Goal: Information Seeking & Learning: Find specific page/section

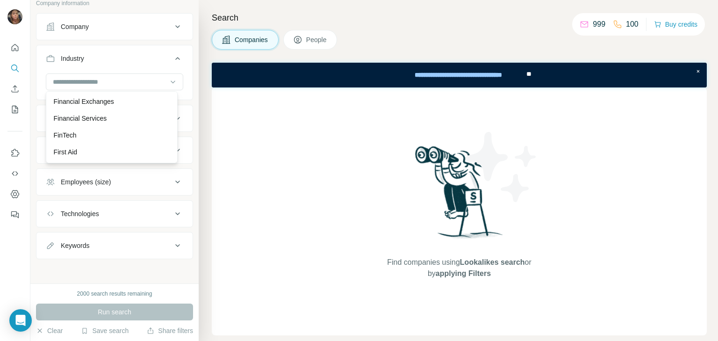
scroll to position [3845, 0]
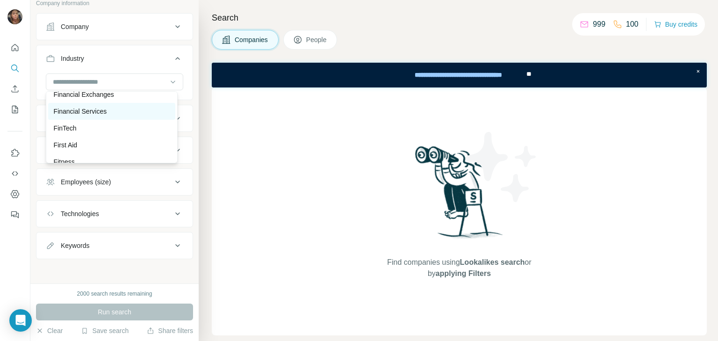
click at [74, 116] on p "Financial Services" at bounding box center [80, 111] width 53 height 9
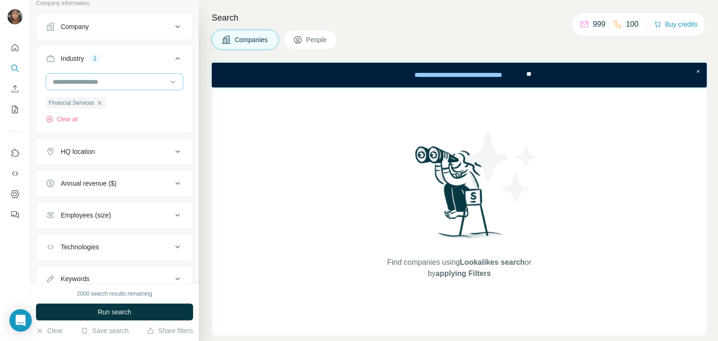
click at [135, 84] on input at bounding box center [109, 82] width 115 height 10
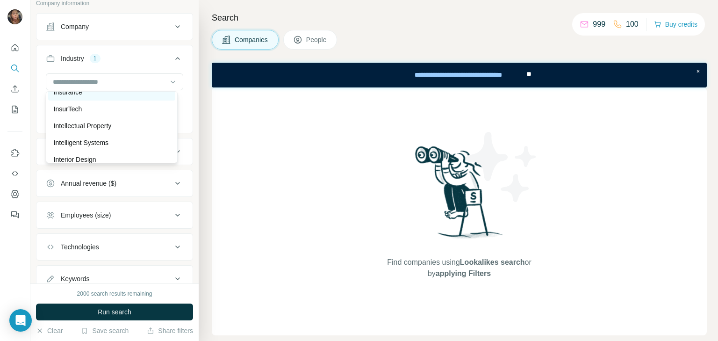
click at [70, 97] on p "Insurance" at bounding box center [68, 91] width 29 height 9
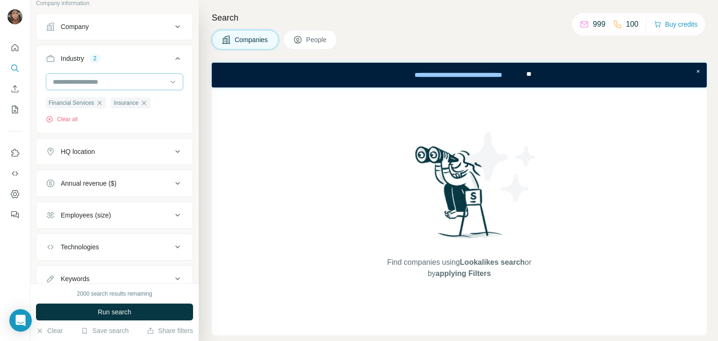
click at [101, 74] on div at bounding box center [109, 82] width 115 height 16
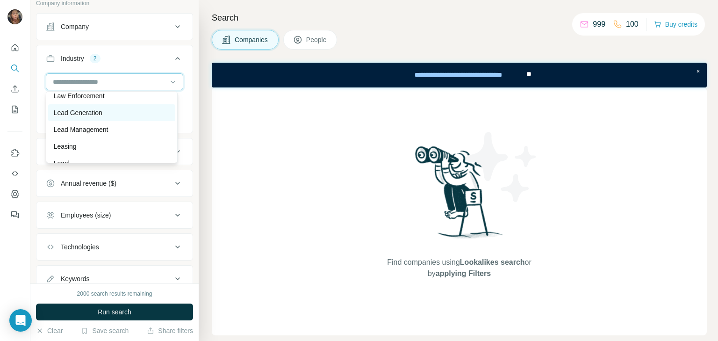
scroll to position [5518, 0]
click at [89, 122] on div "Lead Generation" at bounding box center [111, 113] width 127 height 17
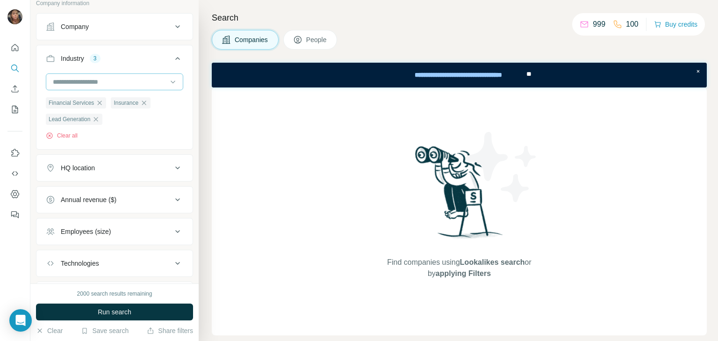
click at [92, 74] on div at bounding box center [109, 82] width 115 height 16
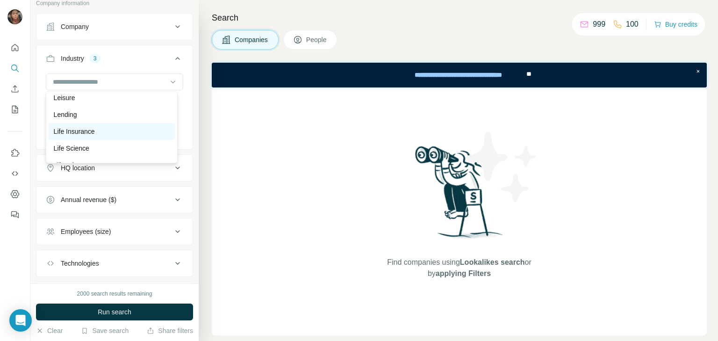
click at [84, 140] on div "Life Insurance" at bounding box center [111, 131] width 127 height 17
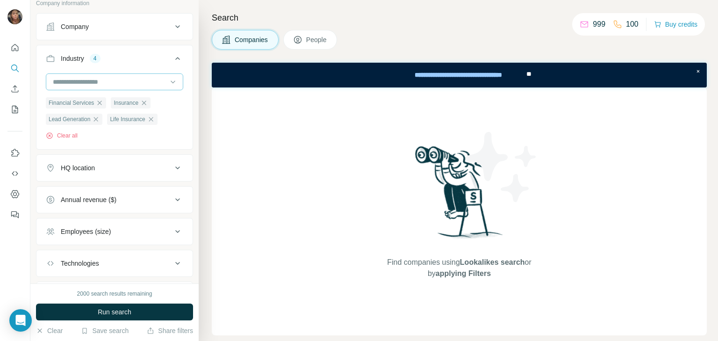
click at [128, 78] on input at bounding box center [109, 82] width 115 height 10
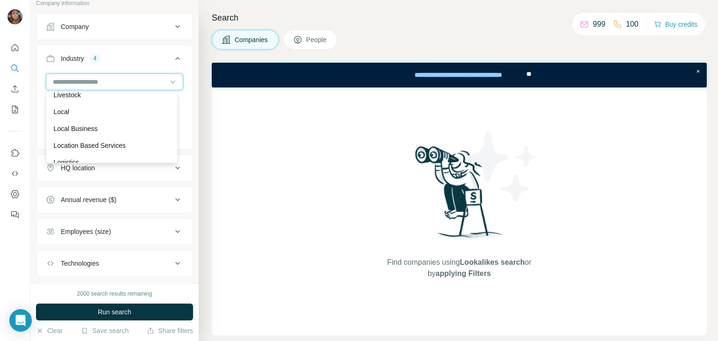
scroll to position [5767, 0]
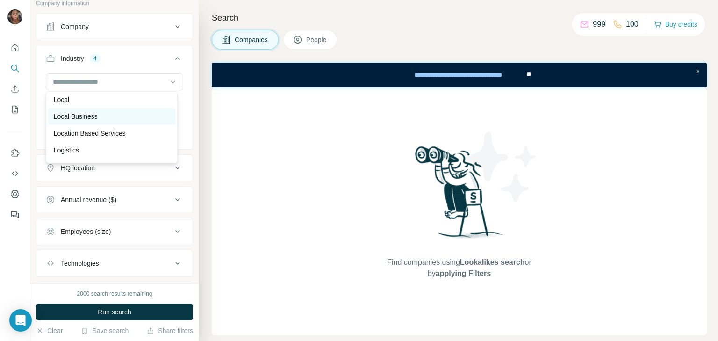
click at [88, 121] on p "Local Business" at bounding box center [76, 116] width 44 height 9
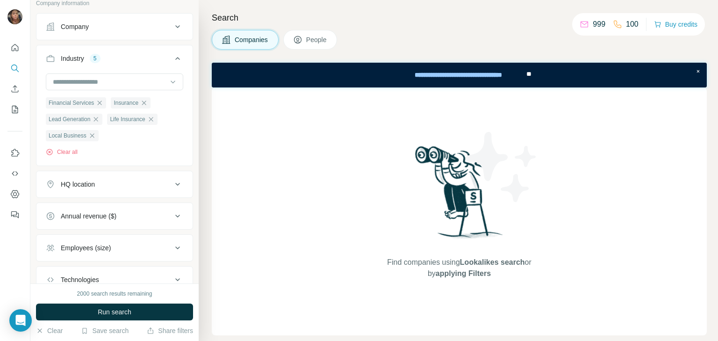
click at [132, 178] on button "HQ location" at bounding box center [114, 184] width 156 height 22
click at [127, 208] on input "text" at bounding box center [114, 207] width 137 height 17
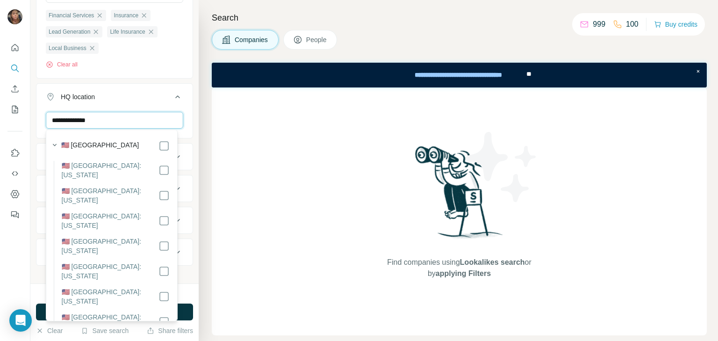
type input "**********"
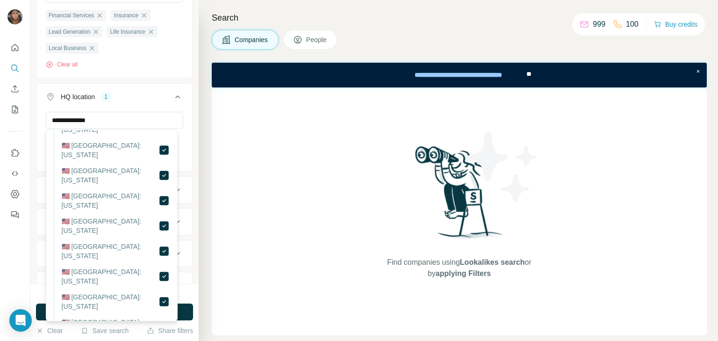
scroll to position [939, 0]
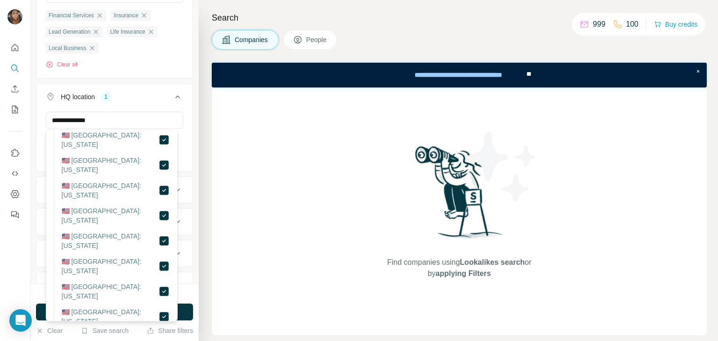
click at [173, 93] on icon at bounding box center [177, 96] width 11 height 11
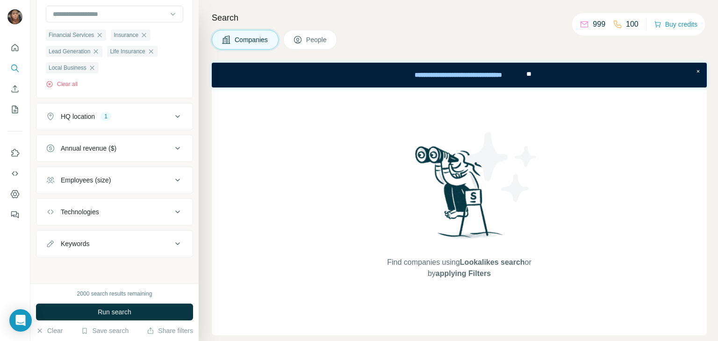
scroll to position [128, 0]
click at [97, 182] on div "Employees (size)" at bounding box center [86, 181] width 50 height 9
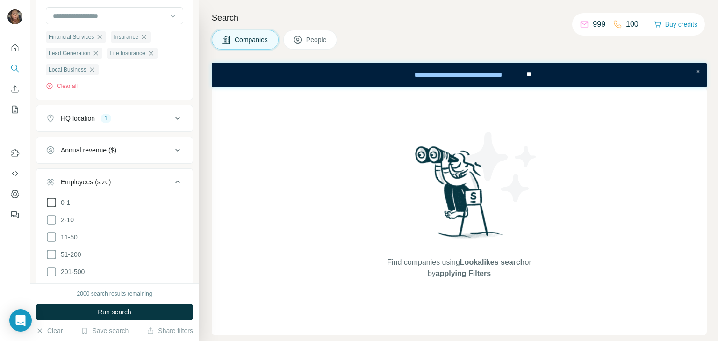
click at [63, 200] on div "0-1" at bounding box center [58, 202] width 24 height 11
click at [47, 202] on icon at bounding box center [51, 202] width 9 height 9
click at [50, 220] on icon at bounding box center [51, 219] width 11 height 11
drag, startPoint x: 180, startPoint y: 178, endPoint x: 158, endPoint y: 172, distance: 21.9
click at [178, 178] on button "Employees (size) 2" at bounding box center [114, 184] width 156 height 26
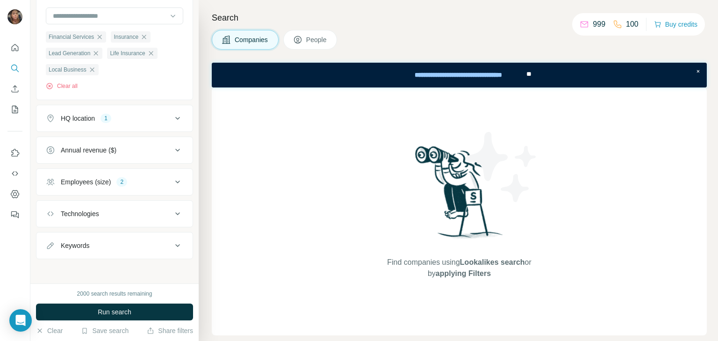
click at [123, 216] on button "Technologies" at bounding box center [114, 213] width 156 height 22
click at [123, 216] on div "Technologies" at bounding box center [109, 213] width 126 height 9
click at [135, 243] on div "Keywords" at bounding box center [109, 245] width 126 height 9
click at [134, 241] on div "Keywords" at bounding box center [109, 245] width 126 height 9
drag, startPoint x: 128, startPoint y: 314, endPoint x: 122, endPoint y: 309, distance: 8.0
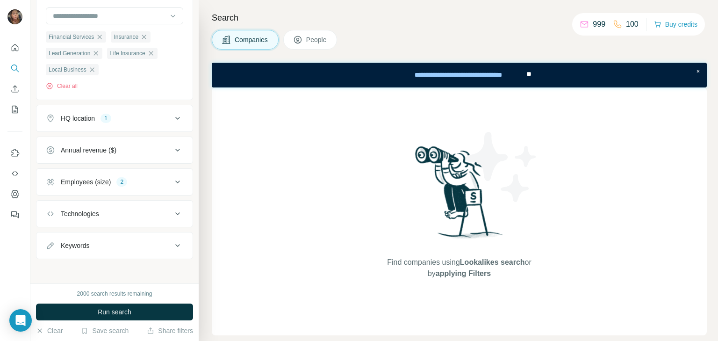
click at [127, 314] on span "Run search" at bounding box center [115, 311] width 34 height 9
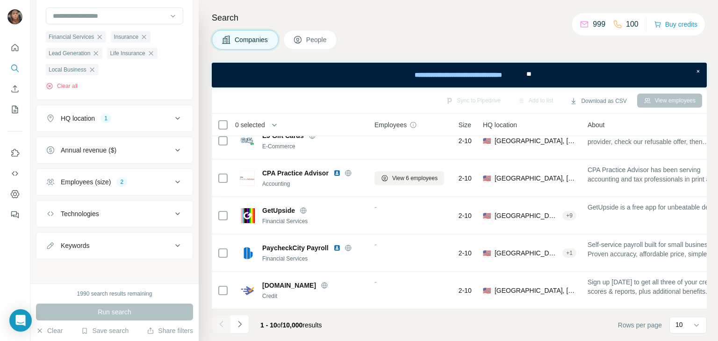
scroll to position [204, 0]
click at [697, 325] on icon at bounding box center [696, 325] width 5 height 3
click at [688, 249] on div "60" at bounding box center [688, 253] width 22 height 9
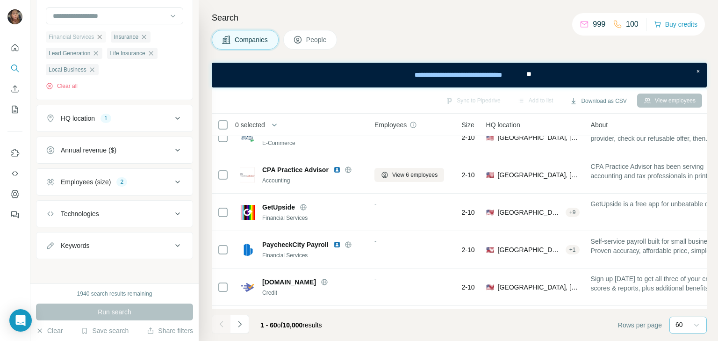
click at [103, 37] on icon "button" at bounding box center [99, 36] width 7 height 7
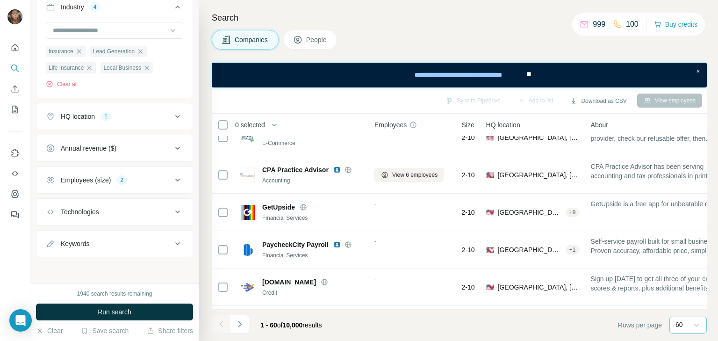
scroll to position [111, 0]
click at [107, 310] on span "Run search" at bounding box center [115, 311] width 34 height 9
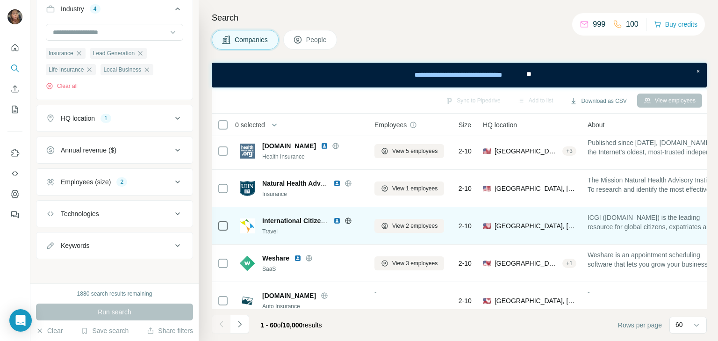
scroll to position [661, 0]
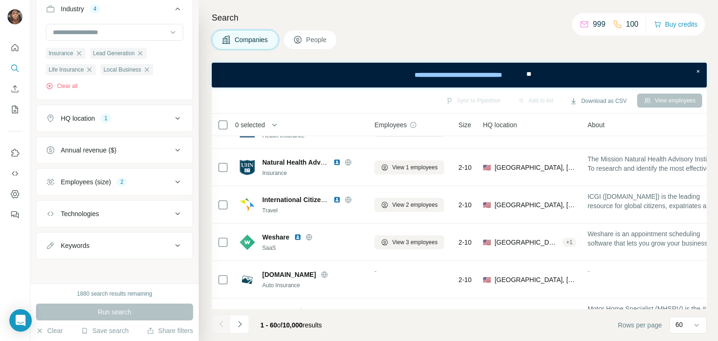
click at [79, 54] on icon "button" at bounding box center [78, 53] width 7 height 7
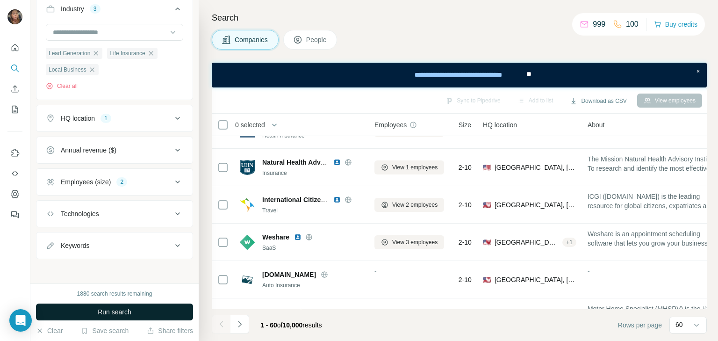
click at [95, 68] on icon "button" at bounding box center [91, 69] width 7 height 7
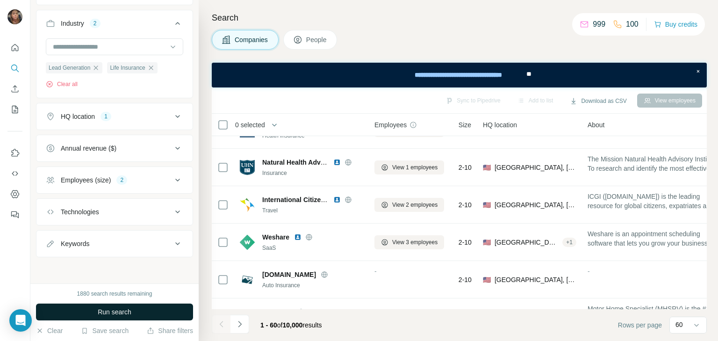
click at [137, 316] on button "Run search" at bounding box center [114, 311] width 157 height 17
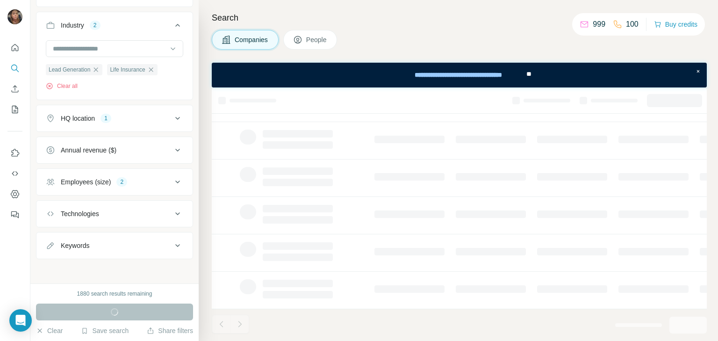
scroll to position [204, 0]
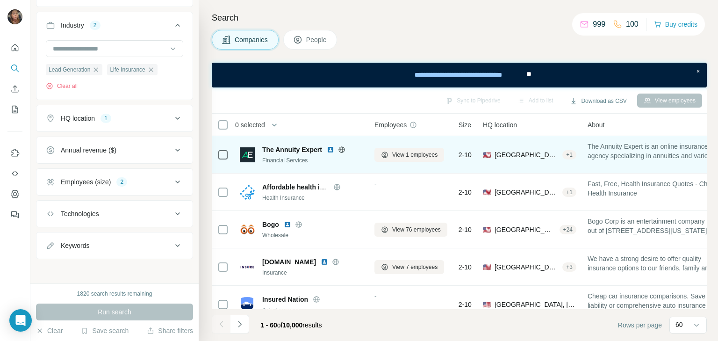
click at [331, 150] on img at bounding box center [330, 149] width 7 height 7
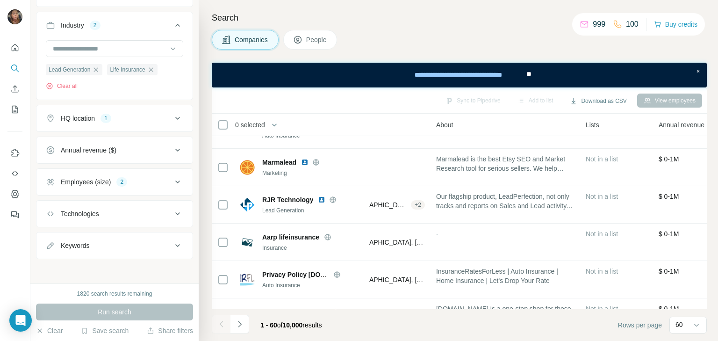
scroll to position [287, 160]
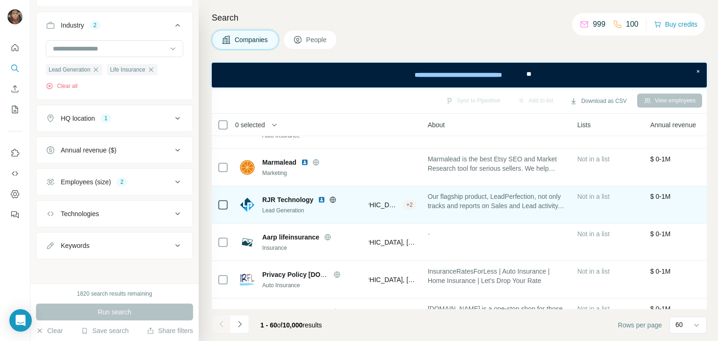
click at [333, 197] on icon at bounding box center [332, 199] width 7 height 7
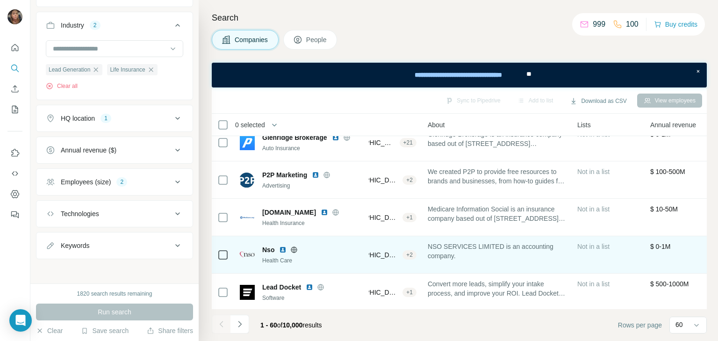
scroll to position [586, 160]
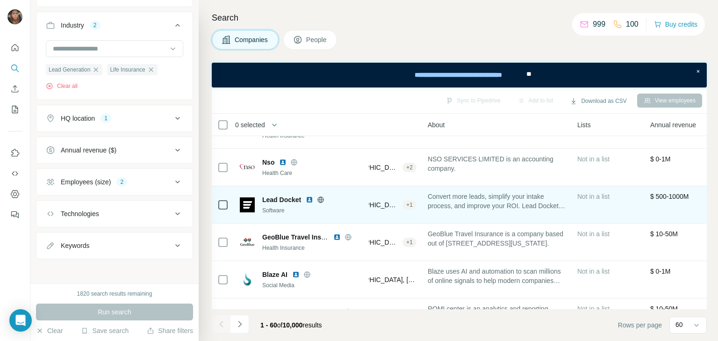
click at [321, 195] on div "Lead Docket" at bounding box center [312, 199] width 101 height 9
click at [320, 199] on icon at bounding box center [321, 199] width 6 height 0
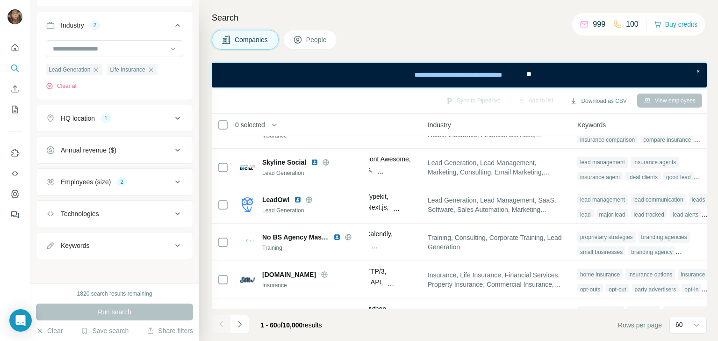
scroll to position [1783, 631]
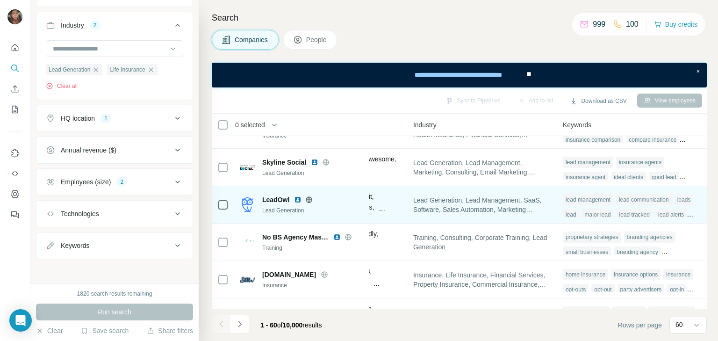
click at [309, 199] on icon at bounding box center [308, 199] width 7 height 7
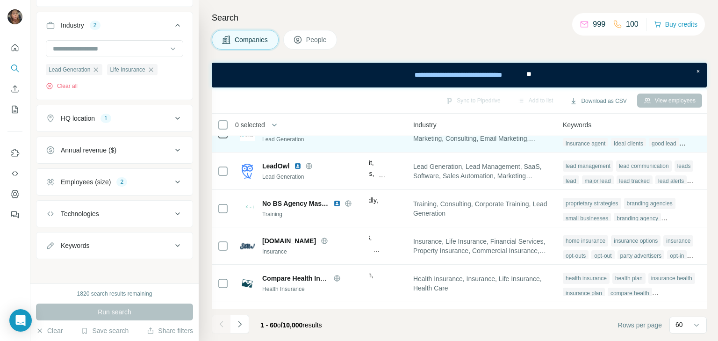
scroll to position [1795, 631]
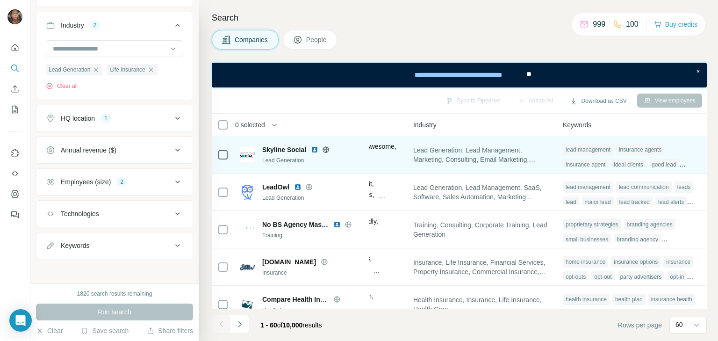
click at [325, 149] on icon at bounding box center [325, 149] width 7 height 7
